Goal: Find specific page/section: Find specific page/section

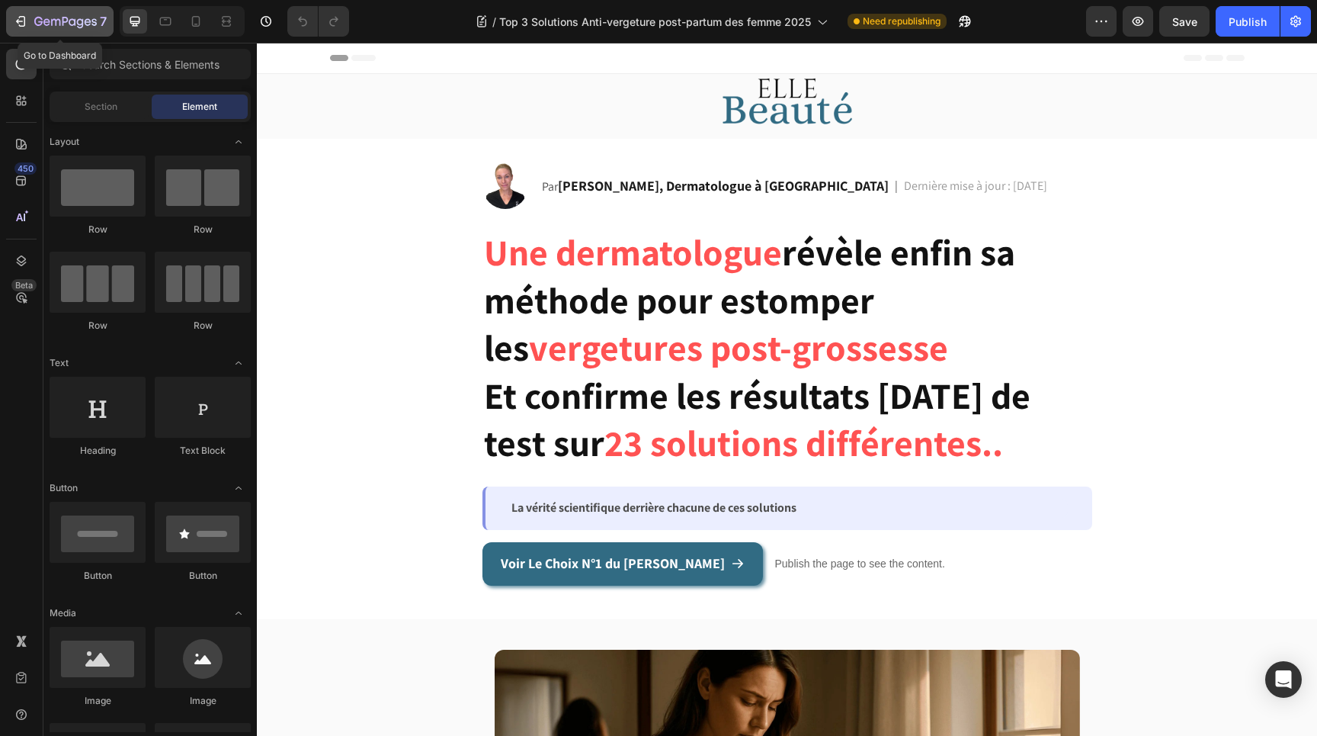
click at [41, 26] on icon "button" at bounding box center [65, 22] width 63 height 13
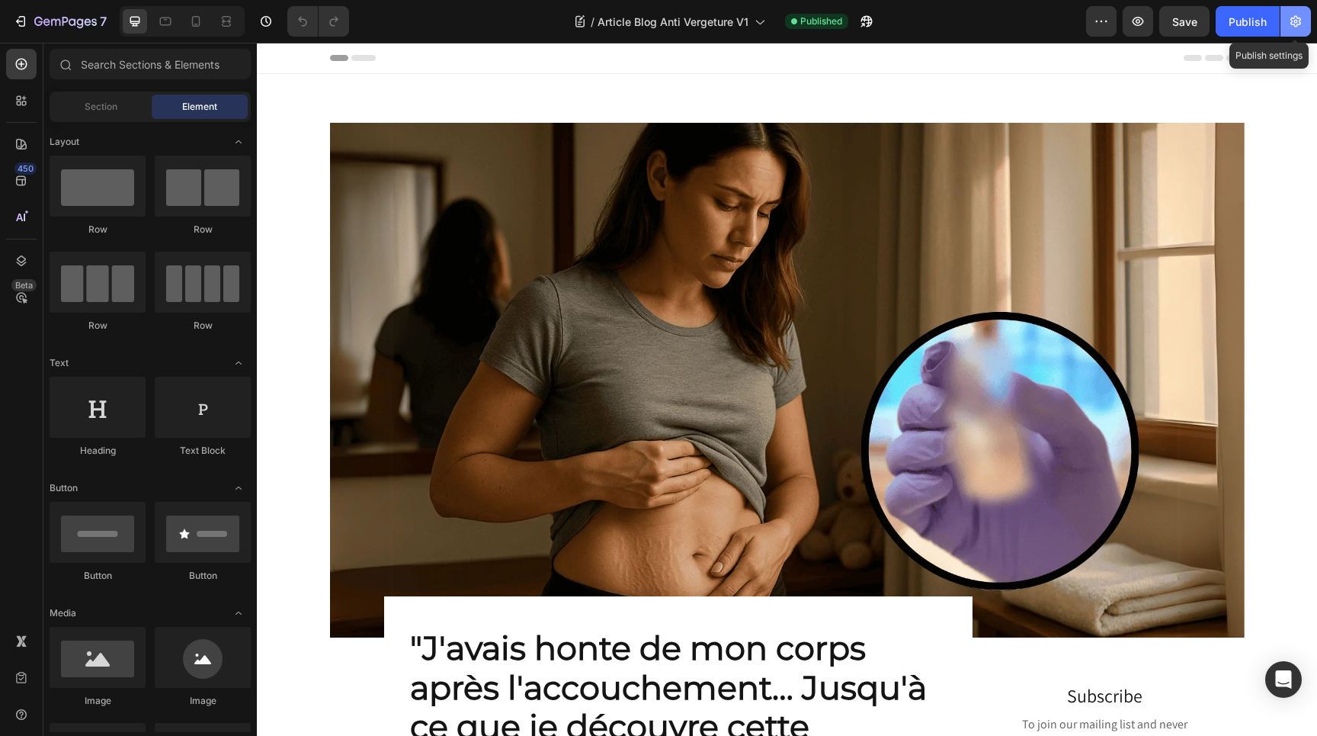
click at [1294, 26] on icon "button" at bounding box center [1295, 21] width 11 height 11
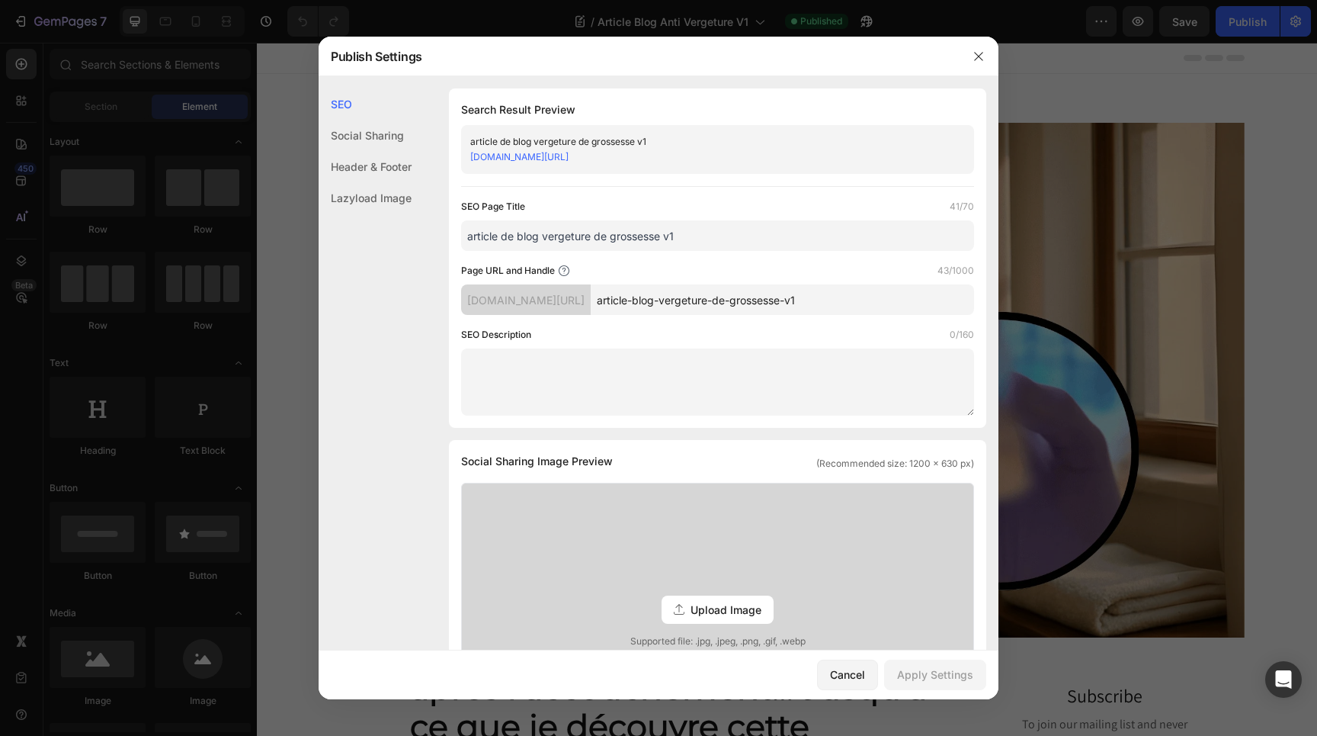
click at [569, 156] on link "825ba0-2.myshopify.com/blogs/news/article-blog-vergeture-de-grossesse-v1/" at bounding box center [519, 156] width 98 height 11
click at [976, 55] on icon "button" at bounding box center [979, 56] width 12 height 12
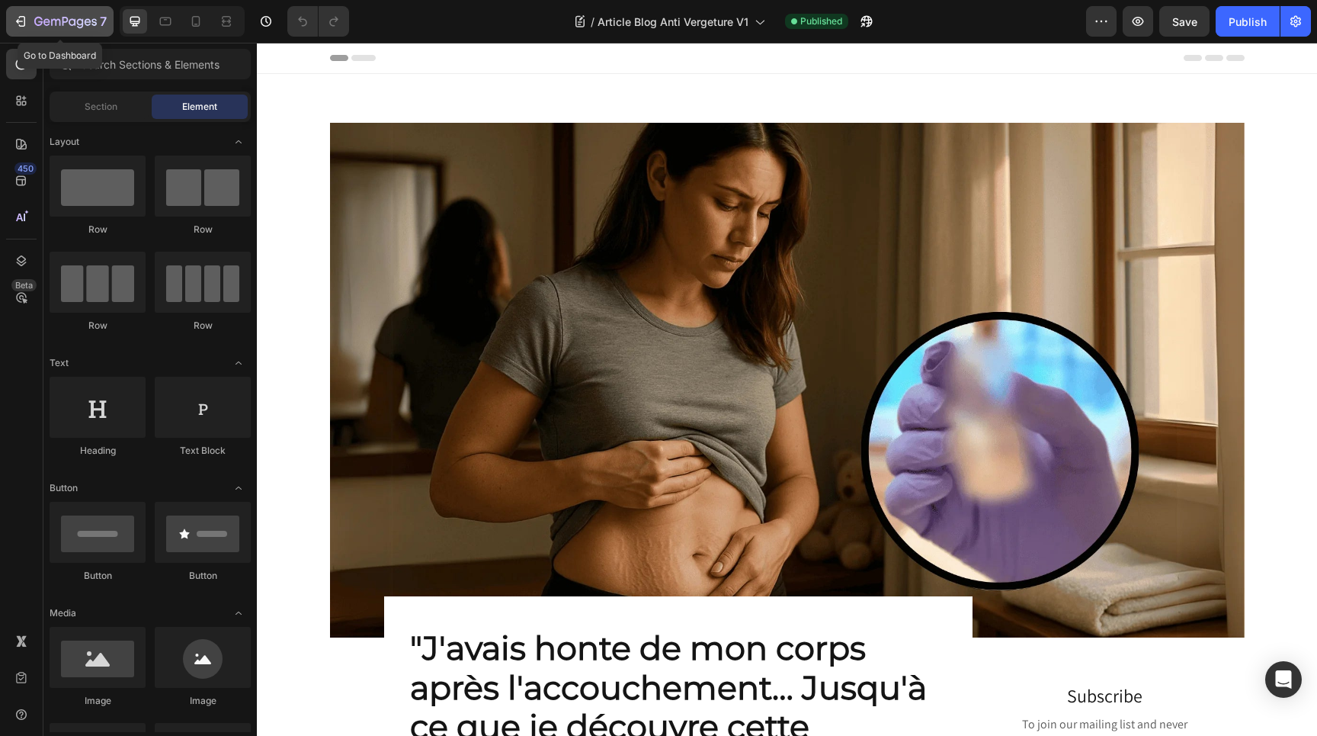
click at [51, 19] on icon "button" at bounding box center [55, 22] width 9 height 7
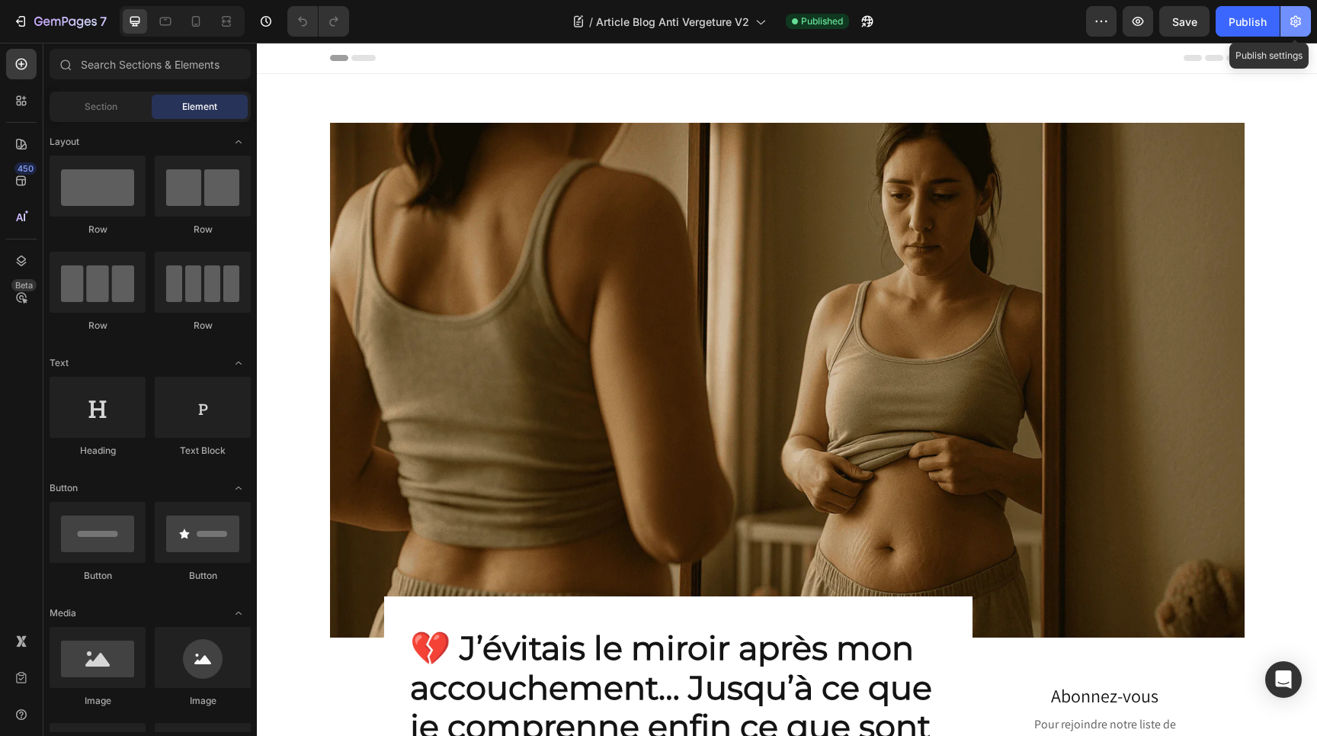
click at [1295, 20] on icon "button" at bounding box center [1295, 21] width 11 height 11
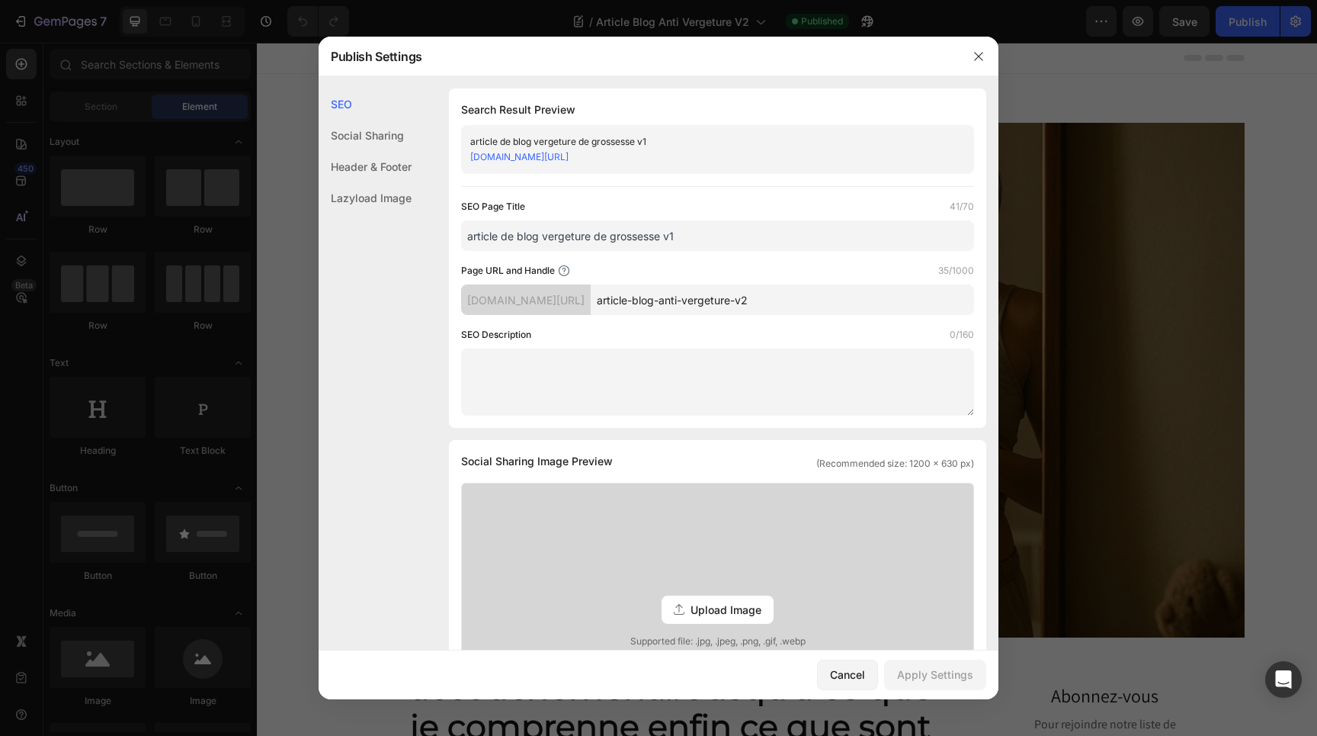
click at [569, 154] on link "[DOMAIN_NAME][URL]" at bounding box center [519, 156] width 98 height 11
